Goal: Find specific page/section: Find specific page/section

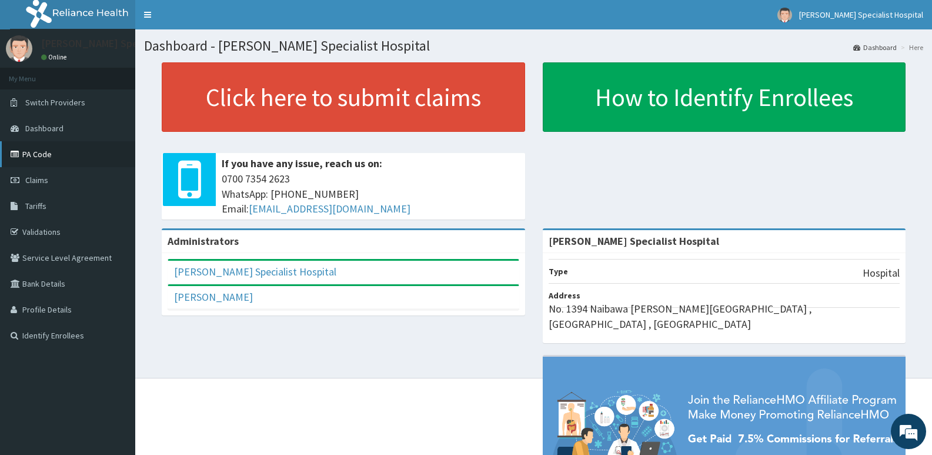
click at [49, 148] on link "PA Code" at bounding box center [67, 154] width 135 height 26
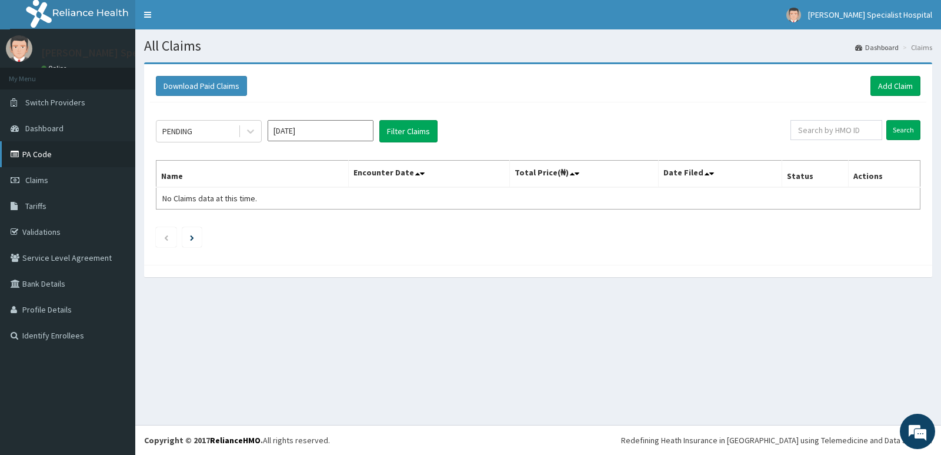
click at [46, 153] on link "PA Code" at bounding box center [67, 154] width 135 height 26
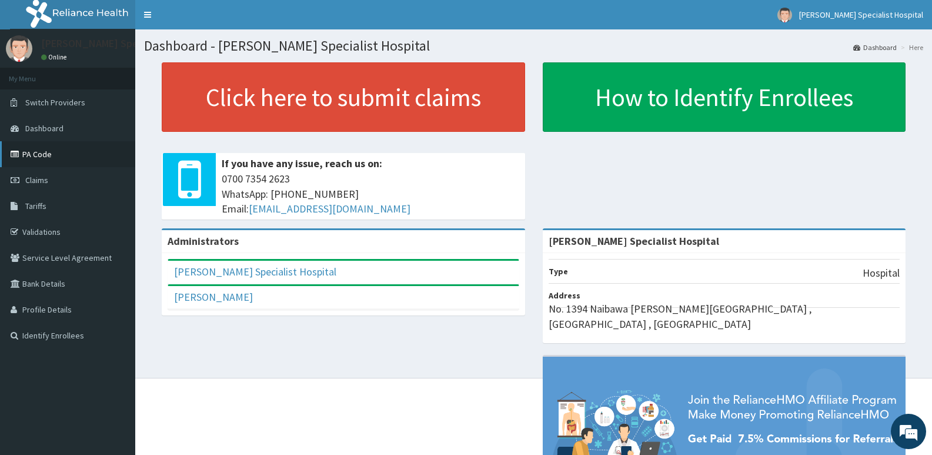
click at [58, 152] on link "PA Code" at bounding box center [67, 154] width 135 height 26
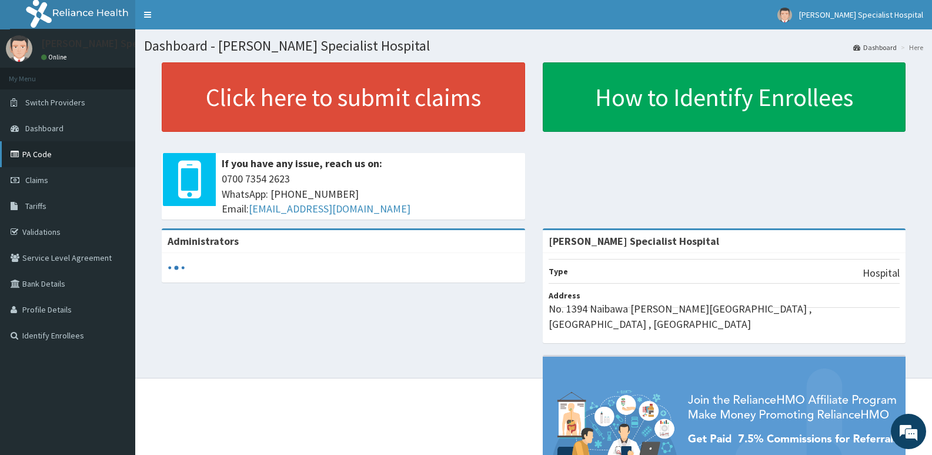
click at [26, 151] on link "PA Code" at bounding box center [67, 154] width 135 height 26
click at [39, 152] on link "PA Code" at bounding box center [67, 154] width 135 height 26
